Goal: Browse casually

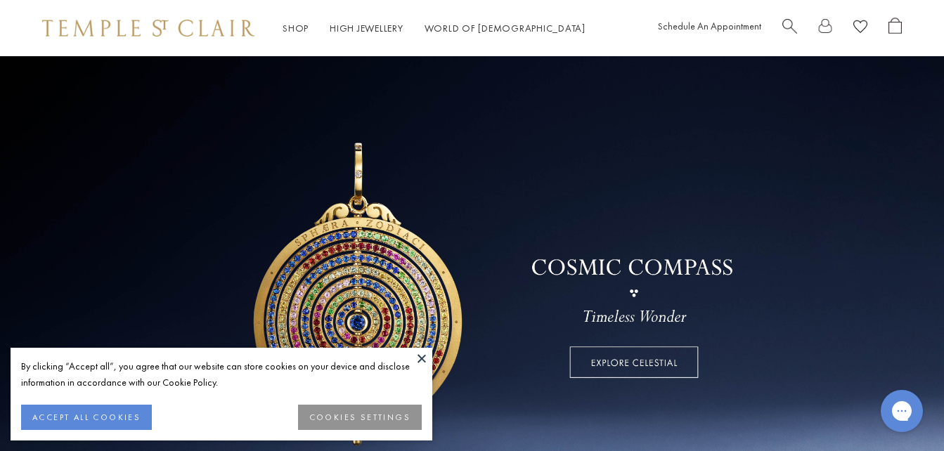
click at [419, 359] on button at bounding box center [421, 358] width 21 height 21
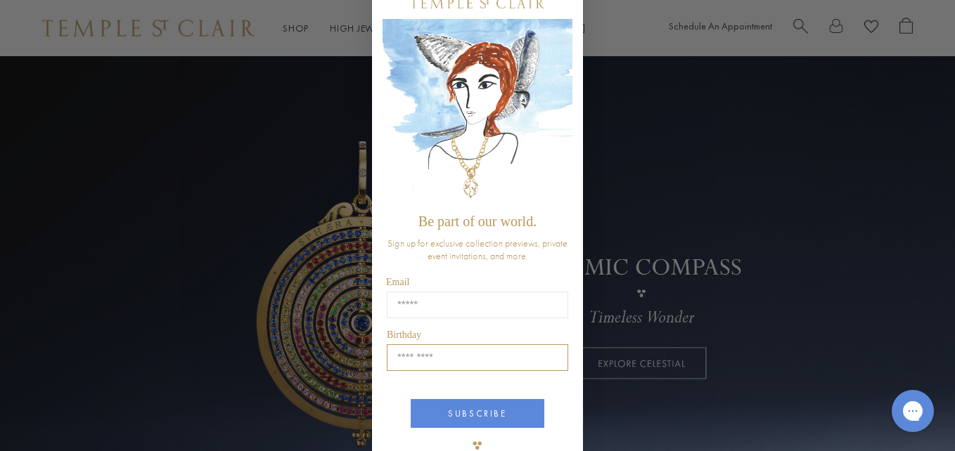
scroll to position [79, 0]
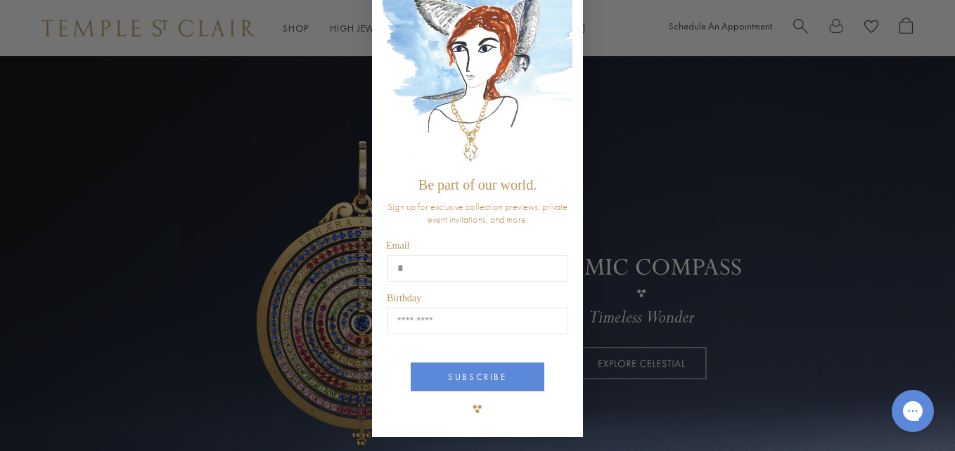
type input "**********"
click at [463, 323] on input "Birthday" at bounding box center [477, 321] width 181 height 27
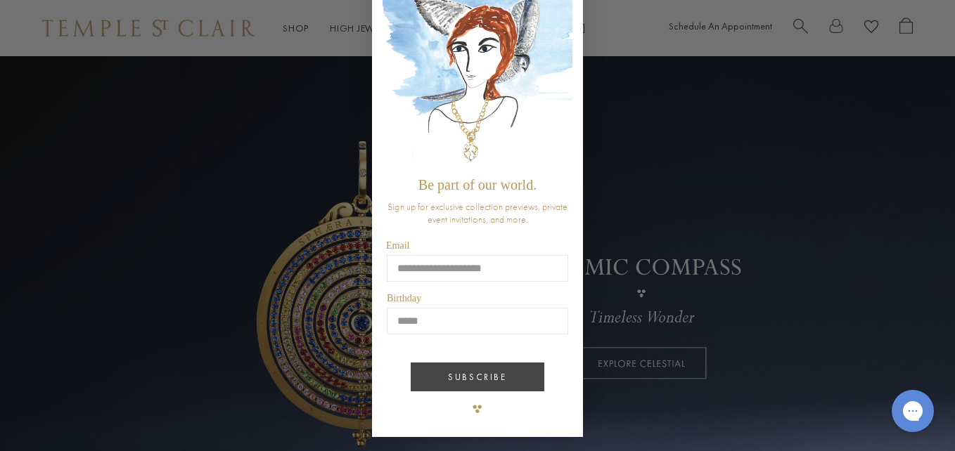
type input "*****"
click at [478, 373] on button "SUBSCRIBE" at bounding box center [478, 377] width 134 height 29
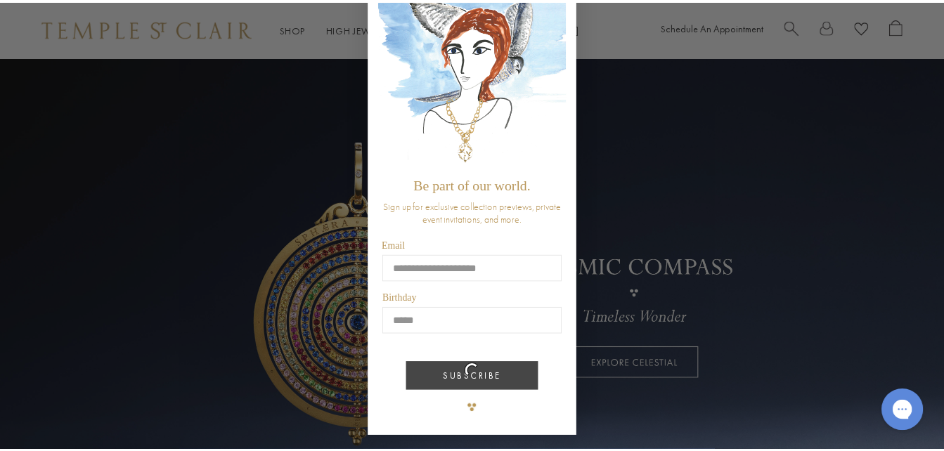
scroll to position [0, 0]
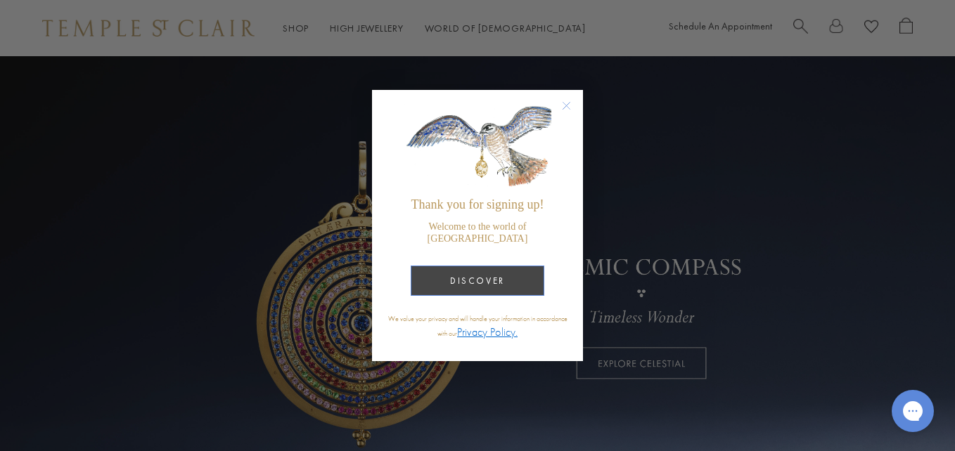
click at [486, 277] on button "DISCOVER" at bounding box center [478, 281] width 134 height 30
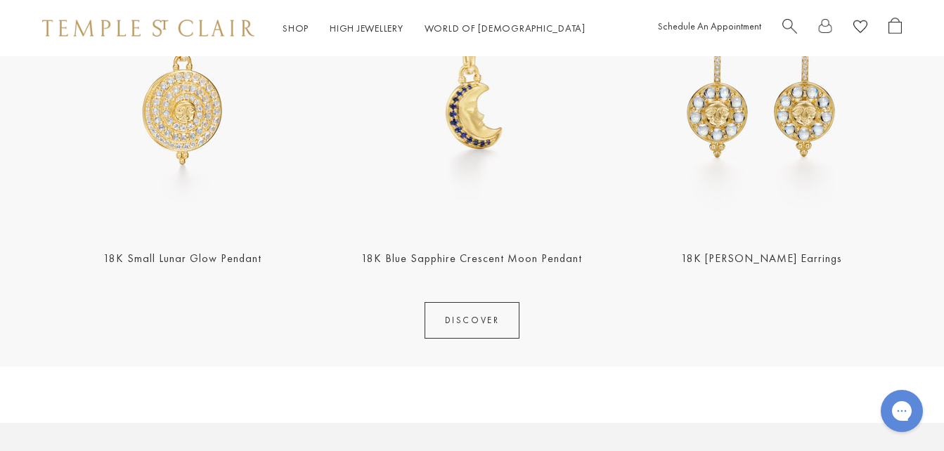
scroll to position [633, 0]
click at [186, 262] on link "18K Small Lunar Glow Pendant" at bounding box center [182, 257] width 158 height 15
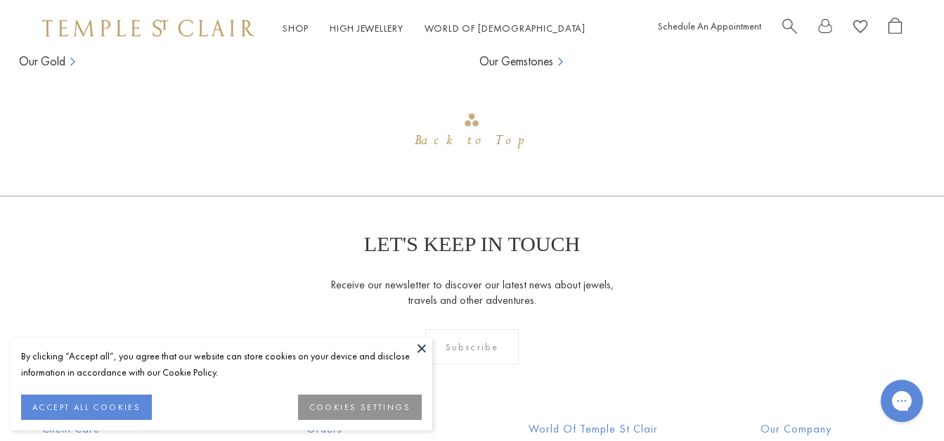
scroll to position [1790, 0]
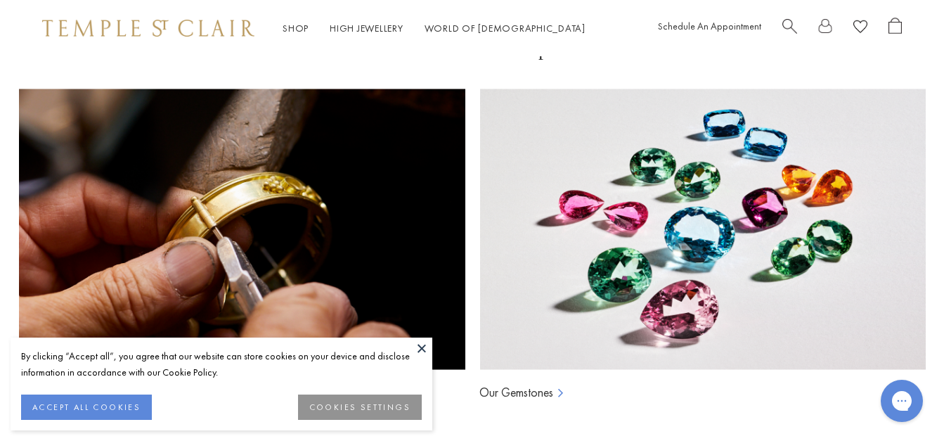
click at [424, 348] on button at bounding box center [421, 348] width 21 height 21
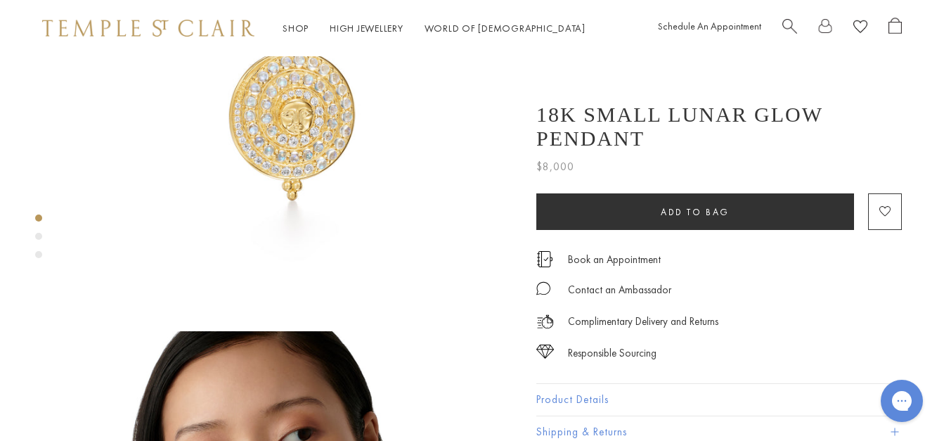
scroll to position [0, 0]
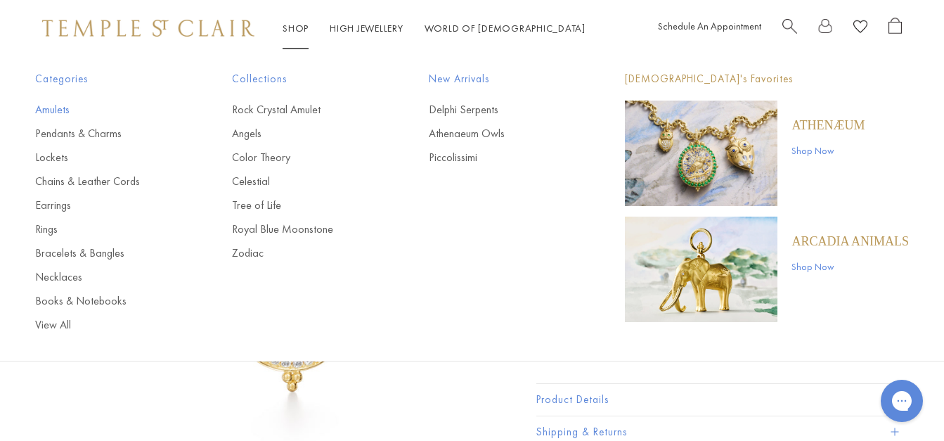
click at [55, 108] on link "Amulets" at bounding box center [105, 109] width 141 height 15
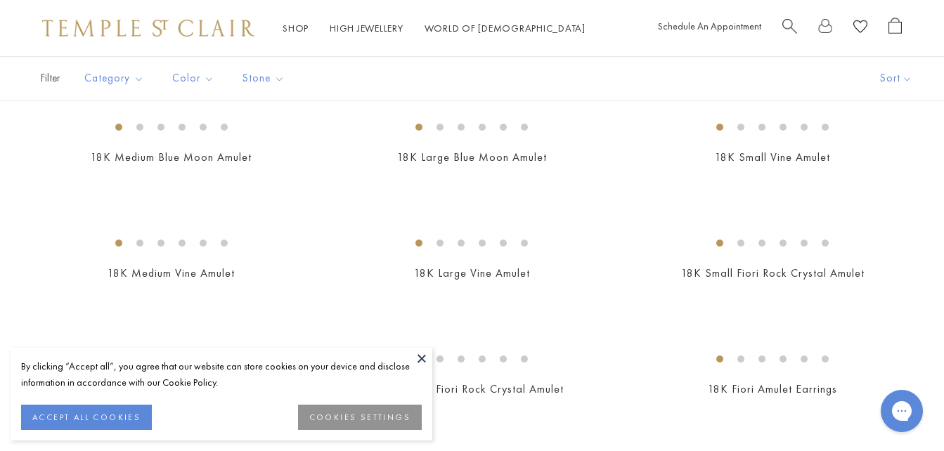
scroll to position [422, 0]
click at [0, 0] on img at bounding box center [0, 0] width 0 height 0
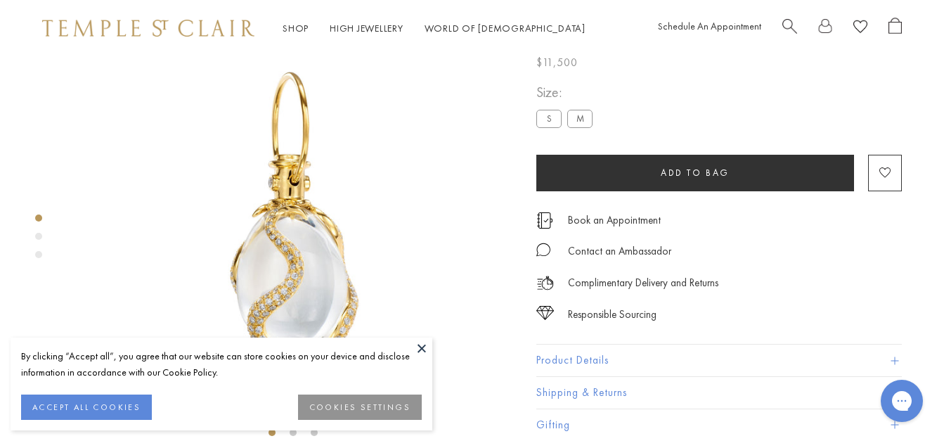
click at [426, 346] on button at bounding box center [421, 348] width 21 height 21
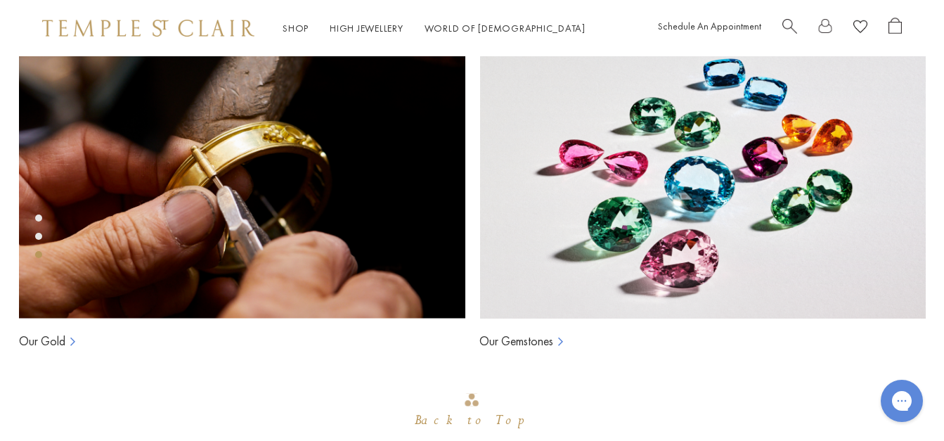
scroll to position [1041, 0]
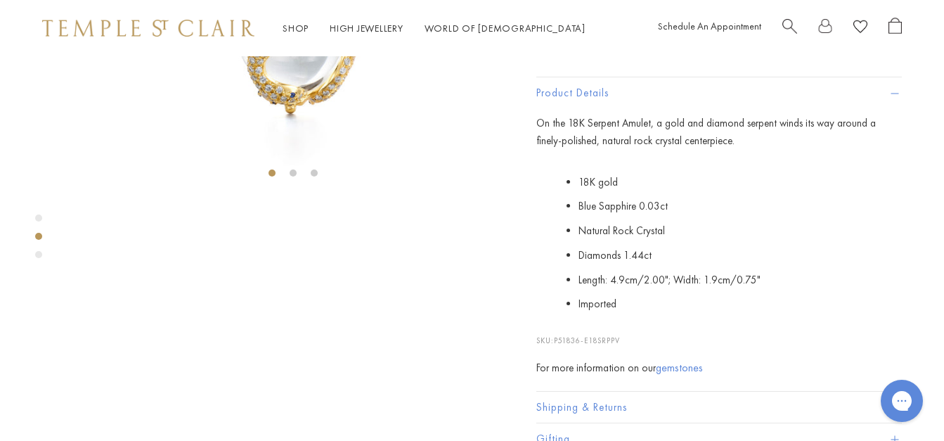
scroll to position [0, 0]
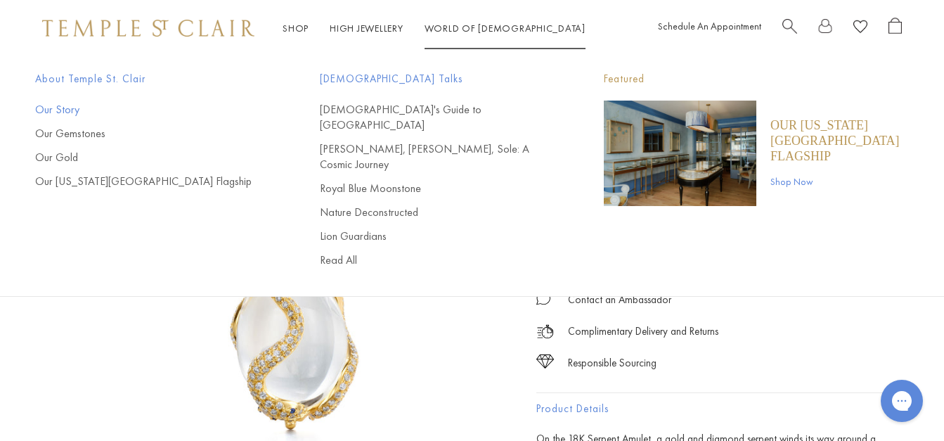
click at [52, 112] on link "Our Story" at bounding box center [149, 109] width 229 height 15
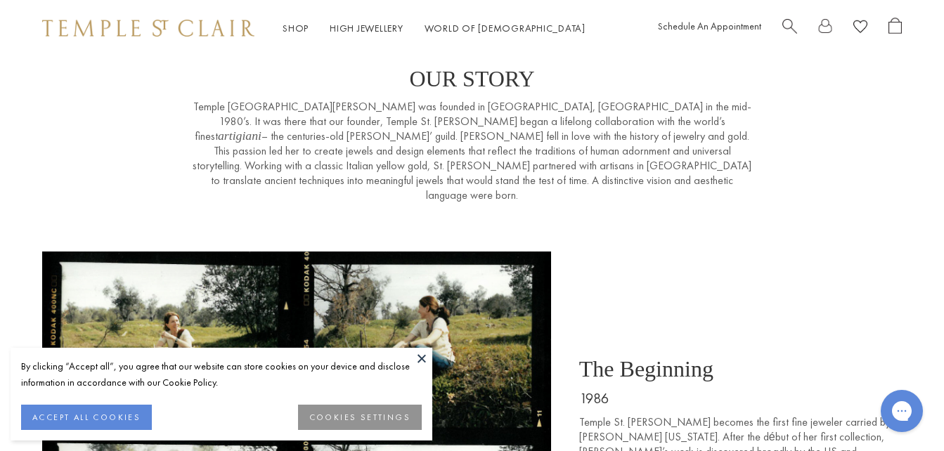
scroll to position [492, 0]
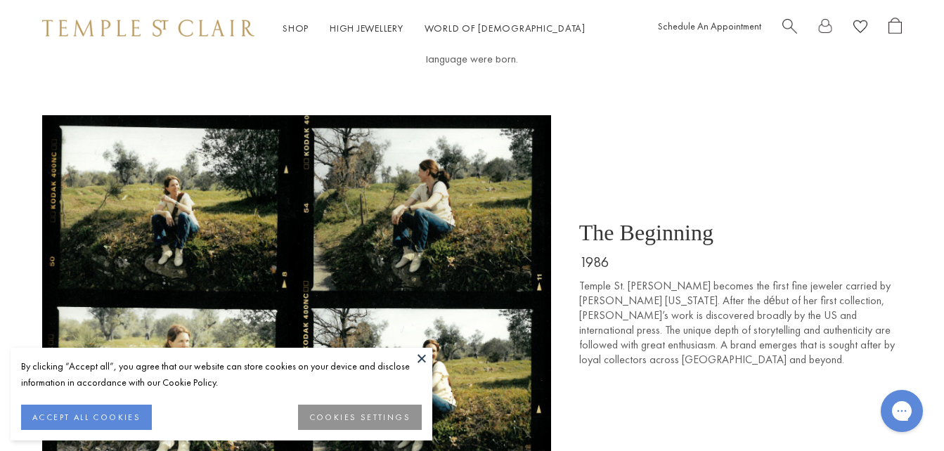
click at [420, 355] on button at bounding box center [421, 358] width 21 height 21
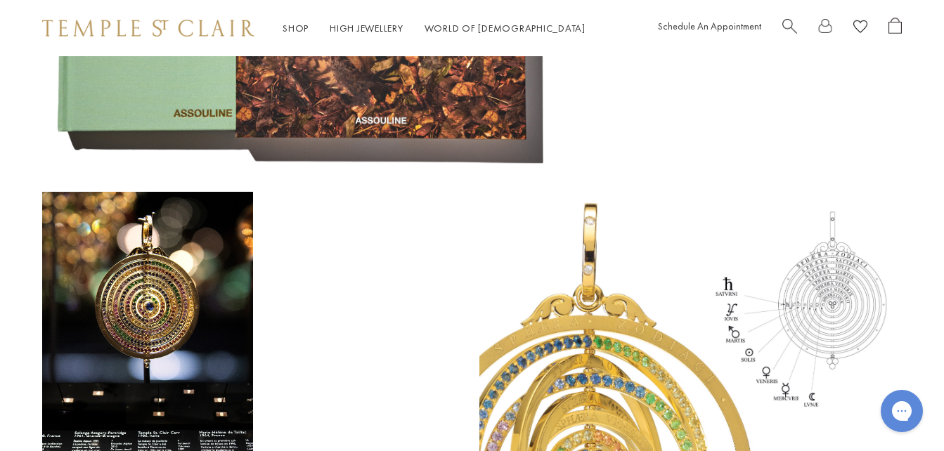
scroll to position [5555, 0]
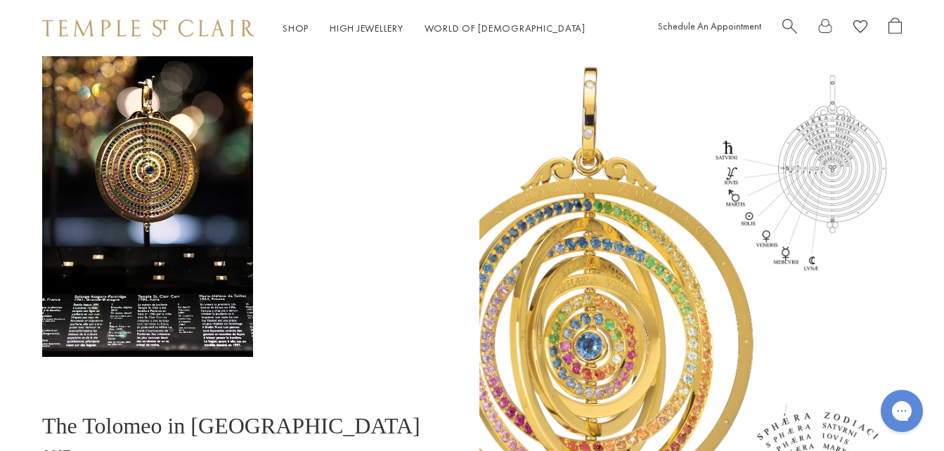
click at [540, 248] on img at bounding box center [691, 304] width 423 height 497
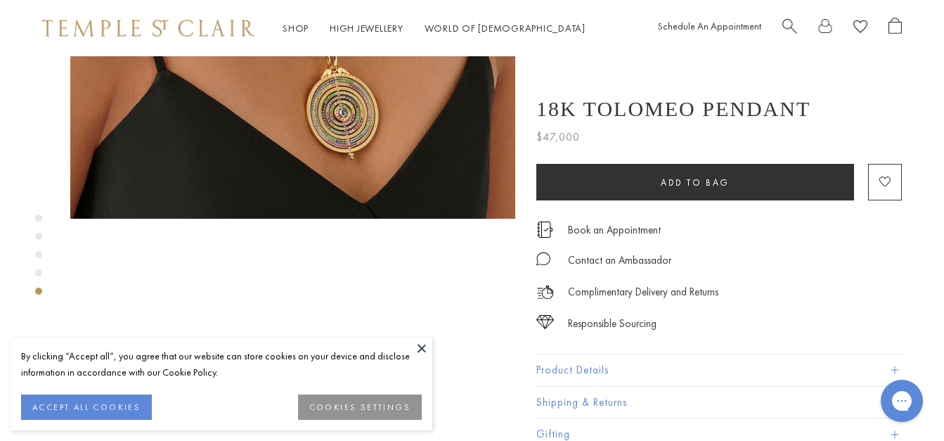
scroll to position [1688, 0]
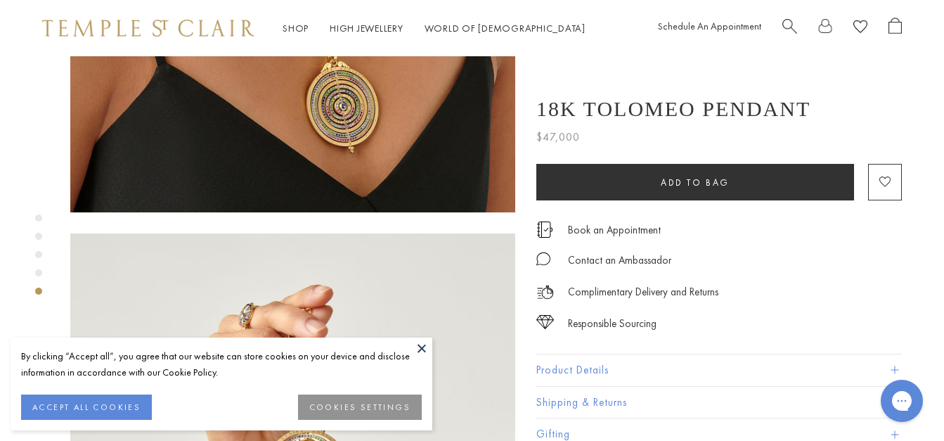
click at [422, 348] on button at bounding box center [421, 348] width 21 height 21
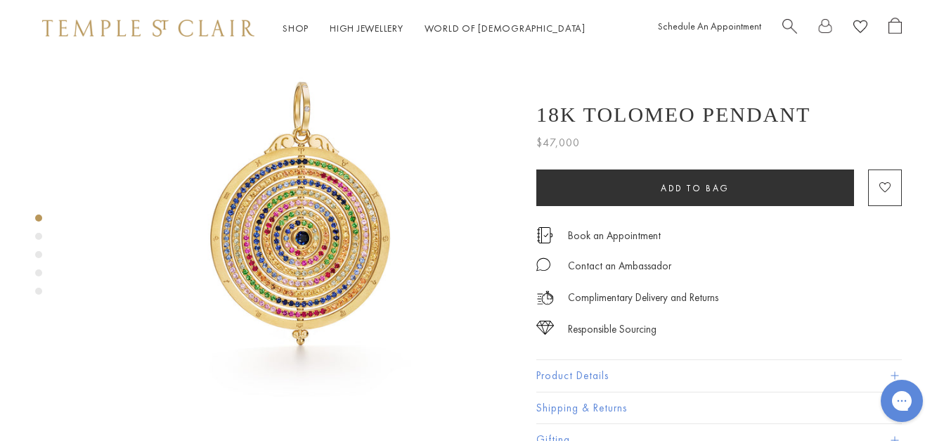
scroll to position [0, 0]
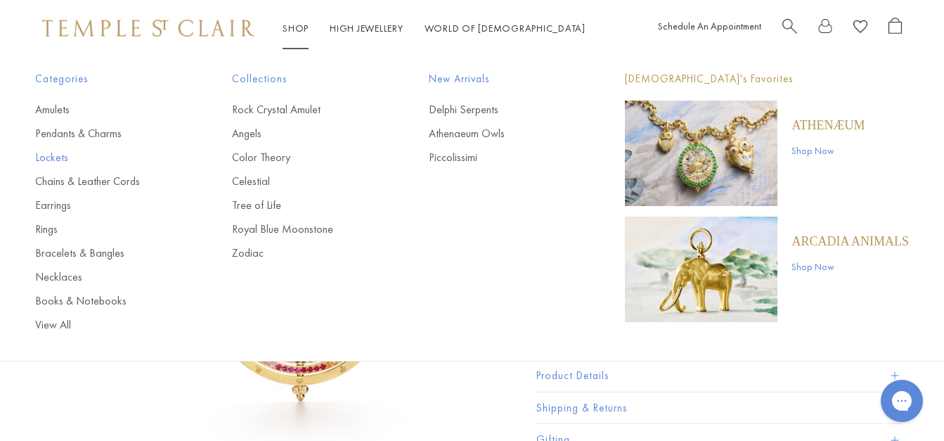
click at [51, 162] on link "Lockets" at bounding box center [105, 157] width 141 height 15
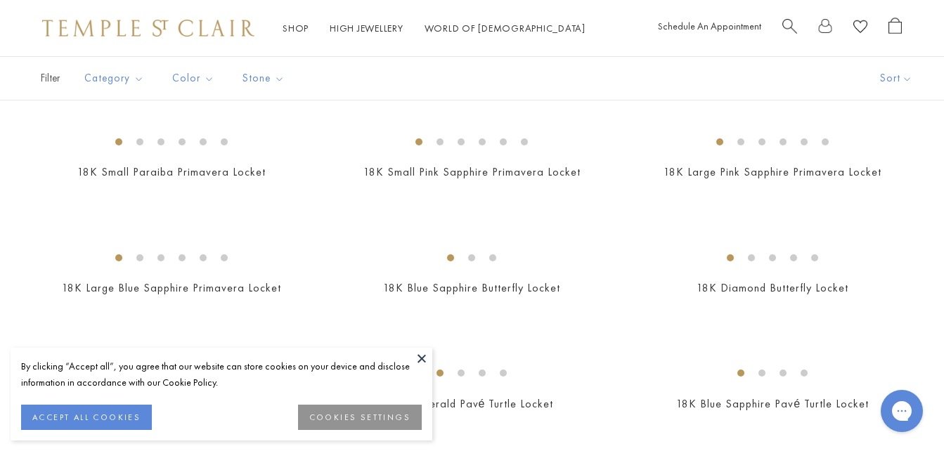
scroll to position [563, 0]
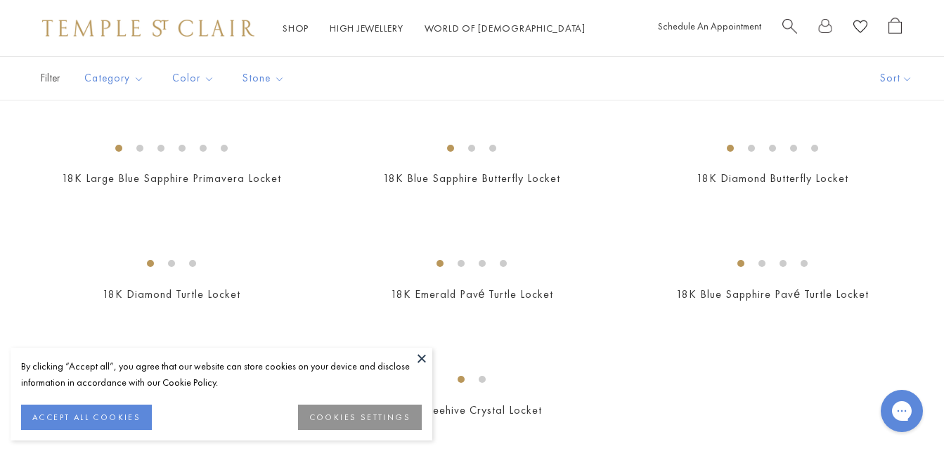
click at [420, 358] on button at bounding box center [421, 358] width 21 height 21
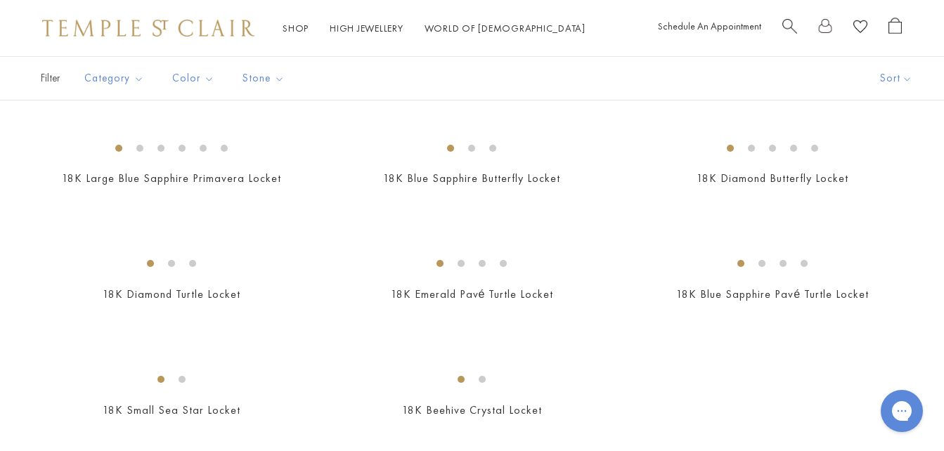
click at [0, 0] on img at bounding box center [0, 0] width 0 height 0
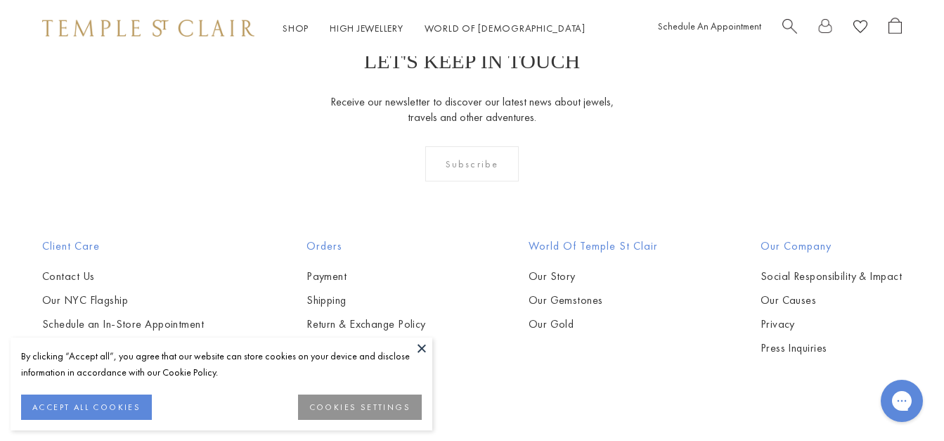
scroll to position [2250, 0]
